Goal: Task Accomplishment & Management: Use online tool/utility

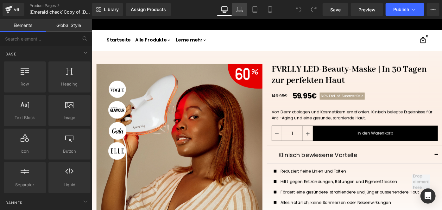
drag, startPoint x: 0, startPoint y: 0, endPoint x: 241, endPoint y: 14, distance: 241.5
click at [241, 14] on link "Laptop" at bounding box center [239, 9] width 15 height 13
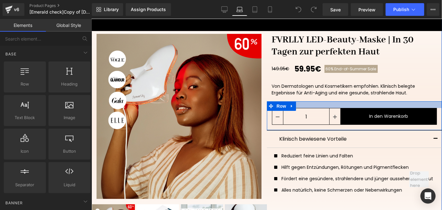
click at [315, 99] on div "FVRLLY LED-Beauty-Maske | In 30 Tagen zur perfekten Haut (P) Title 149.95€ 59.9…" at bounding box center [355, 147] width 176 height 236
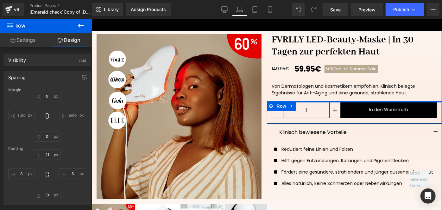
drag, startPoint x: 315, startPoint y: 101, endPoint x: 321, endPoint y: 88, distance: 14.0
click at [321, 88] on div "FVRLLY LED-Beauty-Maske | In 30 Tagen zur perfekten Haut (P) Title 149.95€ 59.9…" at bounding box center [355, 144] width 176 height 230
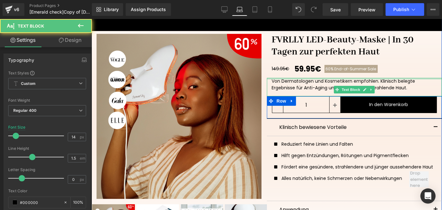
drag, startPoint x: 304, startPoint y: 78, endPoint x: 318, endPoint y: 67, distance: 17.5
click at [318, 67] on div "FVRLLY LED-Beauty-Maske | In 30 Tagen zur perfekten Haut (P) Title 149.95€ 59.9…" at bounding box center [355, 141] width 176 height 225
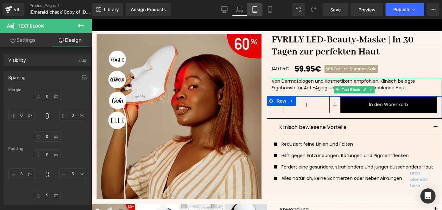
click at [255, 11] on icon at bounding box center [255, 9] width 6 height 6
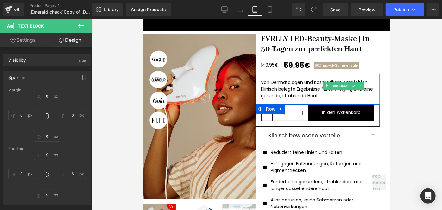
scroll to position [30, 0]
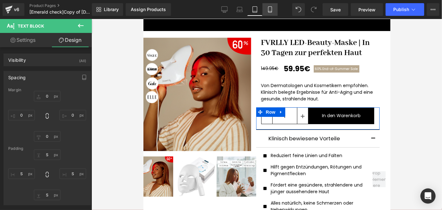
click at [269, 11] on icon at bounding box center [270, 9] width 6 height 6
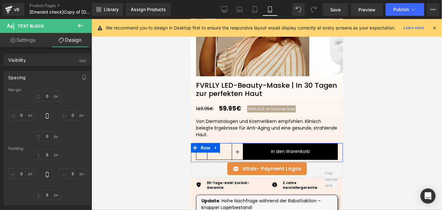
scroll to position [175, 0]
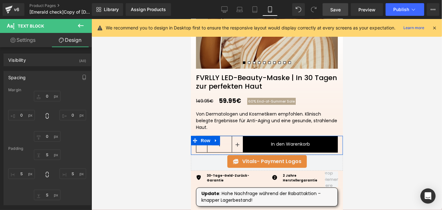
drag, startPoint x: 329, startPoint y: 11, endPoint x: 72, endPoint y: 82, distance: 266.3
click at [329, 11] on link "Save" at bounding box center [336, 9] width 26 height 13
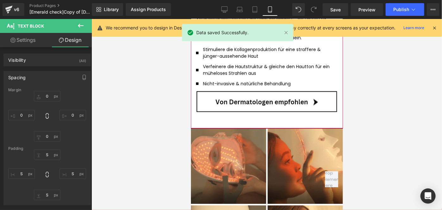
scroll to position [1136, 0]
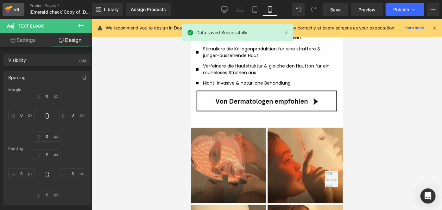
click at [18, 9] on div "v6" at bounding box center [17, 9] width 8 height 8
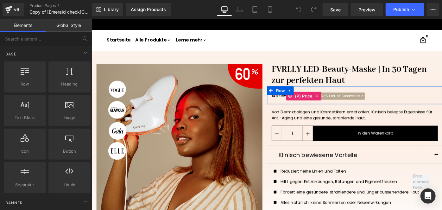
click at [358, 103] on span "End-of-Summer Sale" at bounding box center [370, 102] width 38 height 5
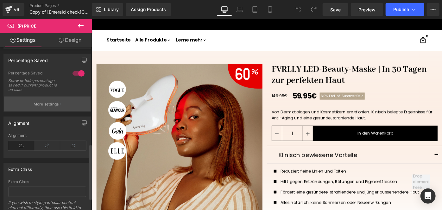
scroll to position [285, 0]
click at [52, 107] on p "More settings" at bounding box center [46, 105] width 25 height 6
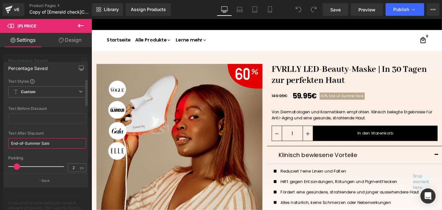
drag, startPoint x: 53, startPoint y: 140, endPoint x: 12, endPoint y: 144, distance: 41.3
click at [12, 144] on input "End-of-Summer Sale" at bounding box center [47, 143] width 78 height 10
click at [269, 8] on icon at bounding box center [270, 9] width 6 height 6
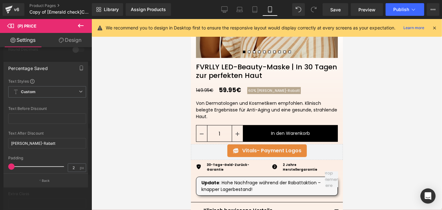
scroll to position [183, 0]
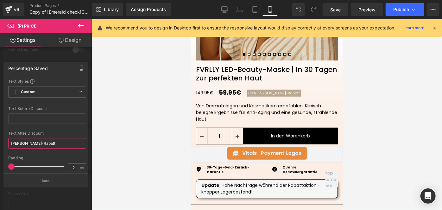
drag, startPoint x: 12, startPoint y: 142, endPoint x: 3, endPoint y: 143, distance: 8.9
click at [3, 143] on div "Percentage Saved Text Styles Custom HEADING Heading 1 Heading 2 Heading 3 Headi…" at bounding box center [45, 118] width 85 height 112
click at [38, 142] on input "Herbst-Rabatt" at bounding box center [47, 143] width 78 height 10
paste input "text"
type input "Herbst-Rabatt"
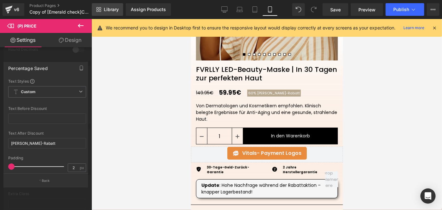
click at [104, 10] on span "Library" at bounding box center [111, 10] width 15 height 6
click at [144, 7] on div "Assign Products" at bounding box center [148, 9] width 35 height 5
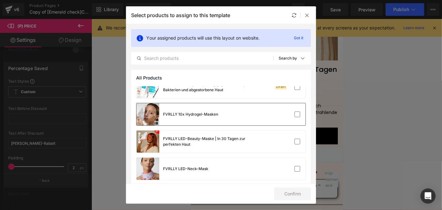
scroll to position [38, 0]
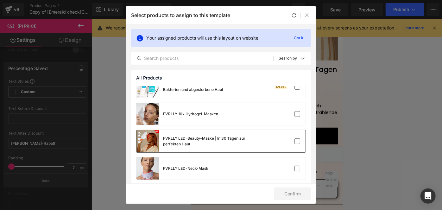
click at [208, 133] on div "FVRLLY LED-Beauty-Maske | In 30 Tagen zur perfekten Haut" at bounding box center [198, 141] width 122 height 22
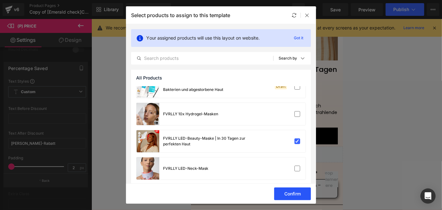
click at [295, 190] on button "Confirm" at bounding box center [292, 194] width 37 height 13
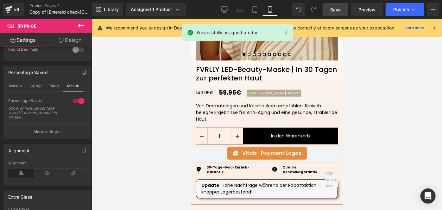
click at [335, 8] on span "Save" at bounding box center [335, 9] width 10 height 7
click at [397, 12] on span "Publish" at bounding box center [401, 9] width 16 height 5
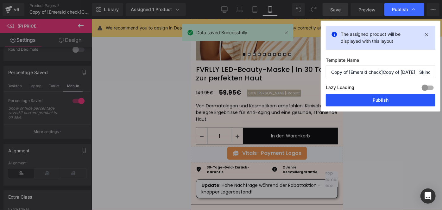
click at [364, 97] on button "Publish" at bounding box center [381, 100] width 110 height 13
